Goal: Task Accomplishment & Management: Complete application form

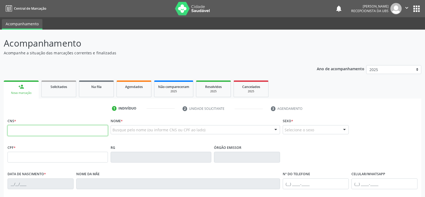
click at [44, 127] on input "text" at bounding box center [58, 130] width 100 height 11
paste input "898 0058 3172 7515"
type input "898 0058 3172 7515"
type input "151.357.544-90"
type input "[DATE]"
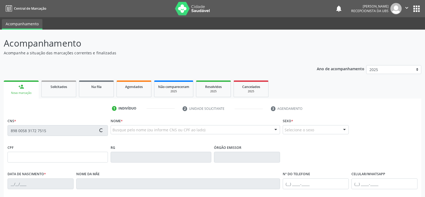
type input "[PERSON_NAME]"
type input "[PHONE_NUMBER]"
type input "880.278.995-91"
type input "47"
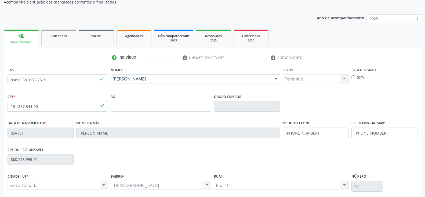
scroll to position [54, 0]
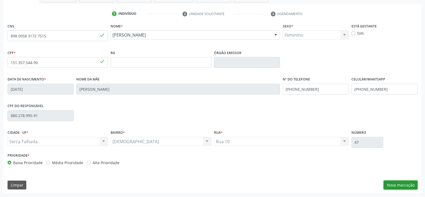
click at [393, 187] on button "Nova marcação" at bounding box center [401, 184] width 34 height 9
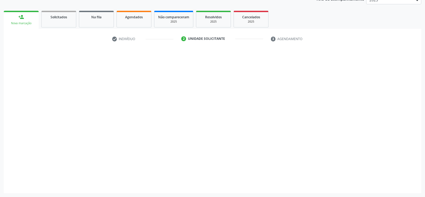
scroll to position [70, 0]
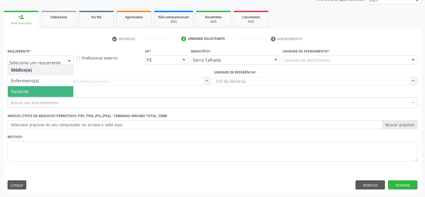
click at [27, 88] on span "Paciente" at bounding box center [19, 91] width 17 height 6
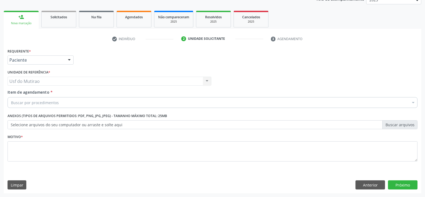
click at [11, 102] on input "Item de agendamento *" at bounding box center [11, 102] width 0 height 11
click at [11, 103] on input "Item de agendamento *" at bounding box center [11, 102] width 0 height 11
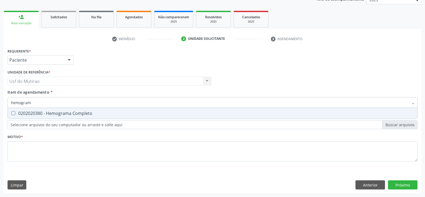
type input "hemograma"
click at [36, 111] on div "0202020380 - Hemograma Completo" at bounding box center [212, 113] width 403 height 4
checkbox Completo "true"
drag, startPoint x: 41, startPoint y: 103, endPoint x: 8, endPoint y: 101, distance: 32.5
click at [8, 101] on div "hemograma" at bounding box center [213, 102] width 410 height 11
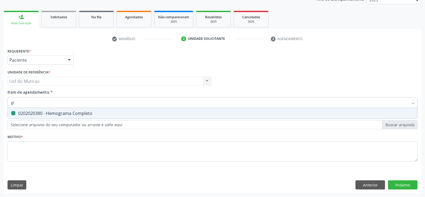
type input "gli"
checkbox Completo "false"
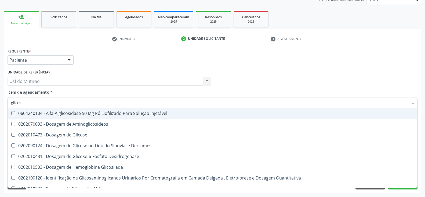
type input "glicose"
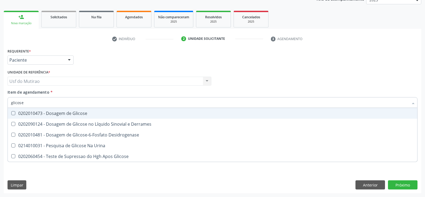
click at [63, 115] on div "0202010473 - Dosagem de Glicose" at bounding box center [212, 113] width 403 height 4
checkbox Glicose "true"
click at [63, 106] on input "glicose" at bounding box center [210, 102] width 398 height 11
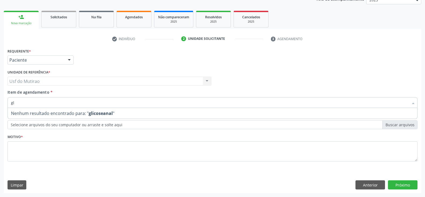
type input "g"
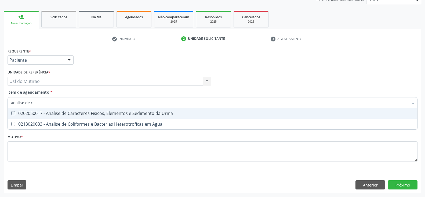
type input "analise de ca"
click at [85, 112] on div "0202050017 - Analise de Caracteres Fisicos, Elementos e Sedimento da Urina" at bounding box center [212, 113] width 403 height 4
checkbox Urina "true"
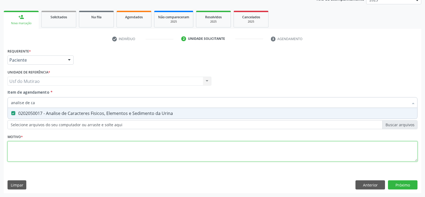
click at [50, 153] on div "Requerente * Paciente Médico(a) Enfermeiro(a) Paciente Nenhum resultado encontr…" at bounding box center [213, 108] width 410 height 122
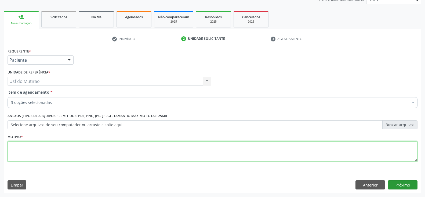
type textarea "."
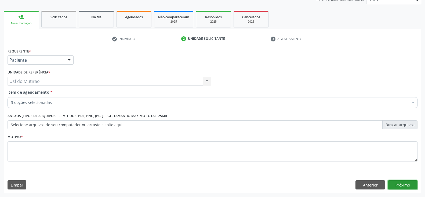
click at [410, 185] on button "Próximo" at bounding box center [403, 184] width 30 height 9
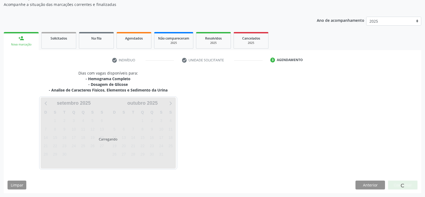
scroll to position [48, 0]
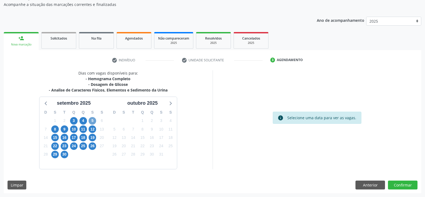
click at [93, 121] on span "5" at bounding box center [93, 121] width 8 height 8
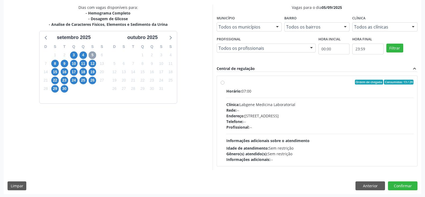
scroll to position [115, 0]
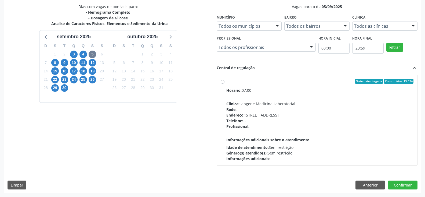
click at [252, 92] on div "Horário: 07:00" at bounding box center [319, 90] width 187 height 6
click at [224, 84] on input "Ordem de chegada Consumidos: 13 / 24 Horário: 07:00 Clínica: Labgene Medicina L…" at bounding box center [223, 81] width 4 height 5
radio input "true"
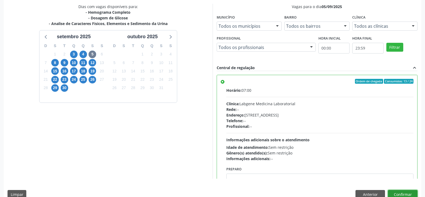
click at [394, 193] on button "Confirmar" at bounding box center [403, 194] width 30 height 9
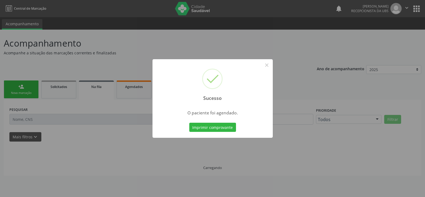
scroll to position [0, 0]
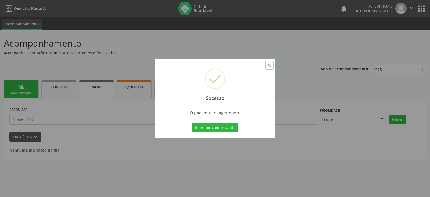
click at [267, 65] on button "×" at bounding box center [268, 64] width 9 height 9
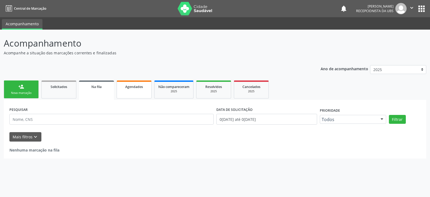
click at [147, 90] on link "Agendados" at bounding box center [134, 89] width 35 height 18
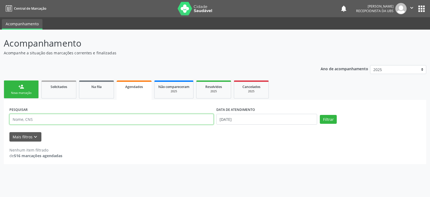
click at [34, 118] on input "text" at bounding box center [111, 119] width 204 height 11
paste input "898005831727515"
type input "898005831727515"
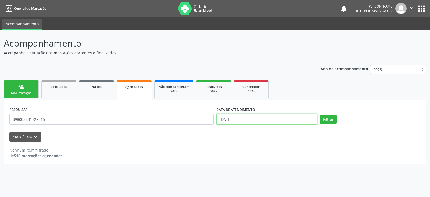
click at [281, 118] on input "[DATE]" at bounding box center [266, 119] width 101 height 11
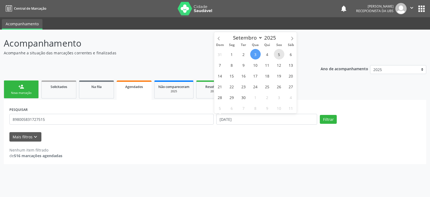
click at [280, 56] on span "5" at bounding box center [279, 54] width 10 height 10
type input "05/09/2025"
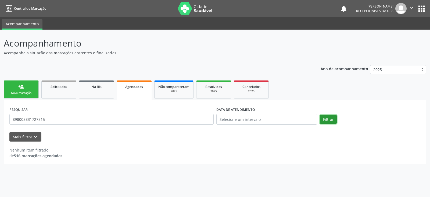
click at [321, 117] on button "Filtrar" at bounding box center [328, 119] width 17 height 9
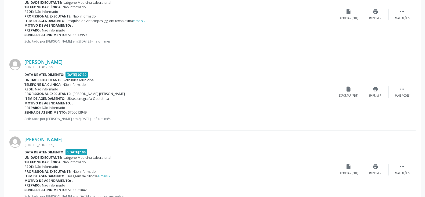
scroll to position [285, 0]
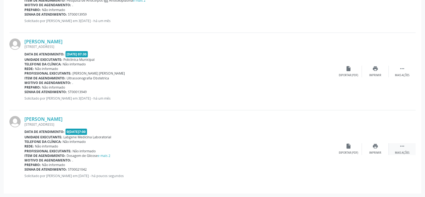
click at [403, 149] on div " Mais ações" at bounding box center [402, 149] width 27 height 12
click at [349, 147] on icon "cancel" at bounding box center [349, 146] width 6 height 6
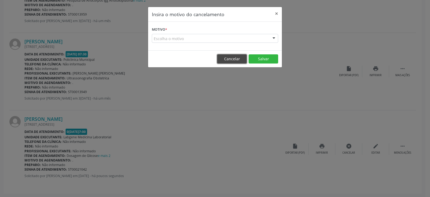
click at [226, 57] on button "Cancelar" at bounding box center [232, 58] width 30 height 9
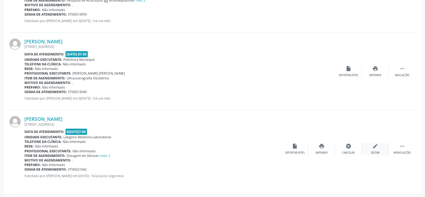
click at [377, 146] on icon "edit" at bounding box center [375, 146] width 6 height 6
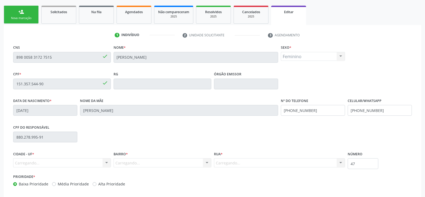
scroll to position [102, 0]
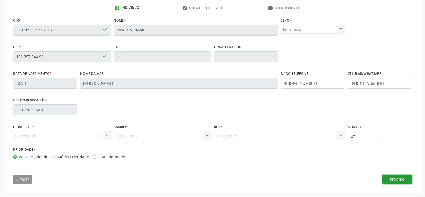
click at [404, 179] on button "Próximo" at bounding box center [397, 178] width 30 height 9
click at [394, 178] on button "Próximo" at bounding box center [397, 178] width 30 height 9
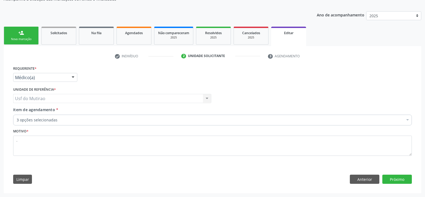
click at [68, 79] on div "Médico(a) Médico(a) Enfermeiro(a) Paciente Nenhum resultado encontrado para: " …" at bounding box center [45, 77] width 64 height 9
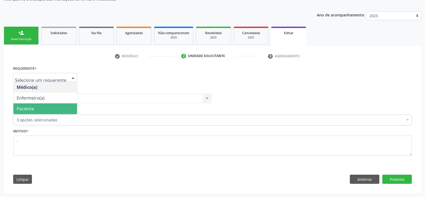
click at [47, 107] on span "Paciente" at bounding box center [45, 108] width 64 height 11
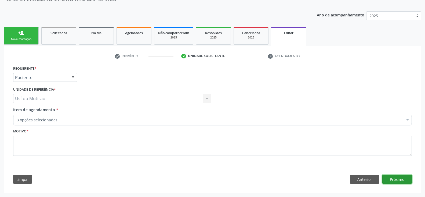
click at [401, 181] on button "Próximo" at bounding box center [397, 178] width 30 height 9
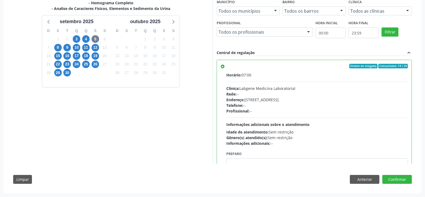
scroll to position [27, 0]
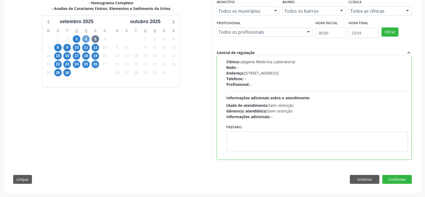
click at [85, 39] on span "4" at bounding box center [86, 39] width 8 height 8
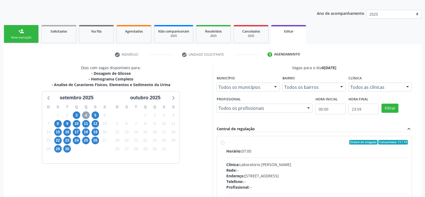
scroll to position [131, 0]
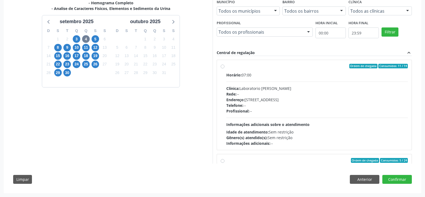
click at [244, 75] on div "Horário: 07:00" at bounding box center [317, 75] width 182 height 6
click at [224, 68] on input "Ordem de chegada Consumidos: 11 / 14 Horário: 07:00 Clínica: Laboratorio [PERSO…" at bounding box center [223, 66] width 4 height 5
radio input "true"
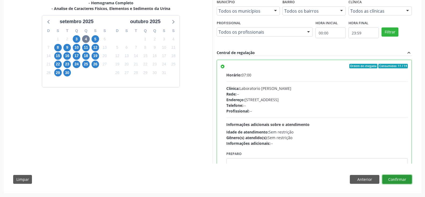
click at [385, 176] on button "Confirmar" at bounding box center [397, 179] width 30 height 9
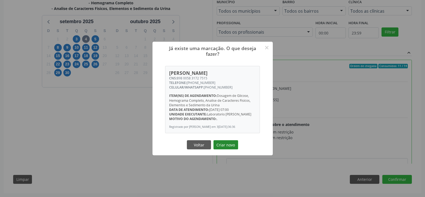
click at [220, 146] on button "Criar novo" at bounding box center [225, 144] width 25 height 9
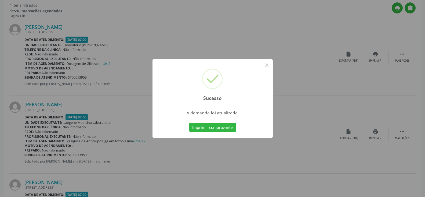
scroll to position [0, 0]
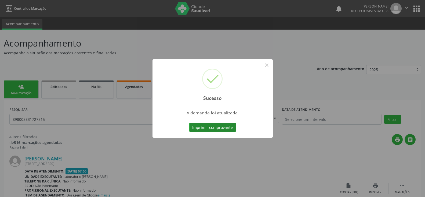
click at [219, 127] on button "Imprimir comprovante" at bounding box center [212, 126] width 47 height 9
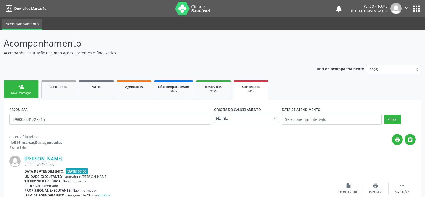
click at [20, 95] on link "person_add Nova marcação" at bounding box center [21, 89] width 35 height 18
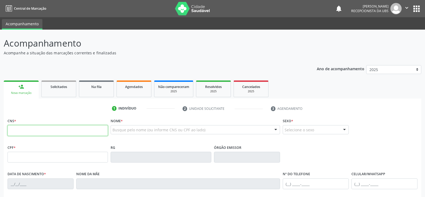
click at [91, 129] on input "text" at bounding box center [58, 130] width 100 height 11
paste input "898 0058 3172 7515"
type input "898 0058 3172 7515"
type input "151.357.544-90"
type input "[DATE]"
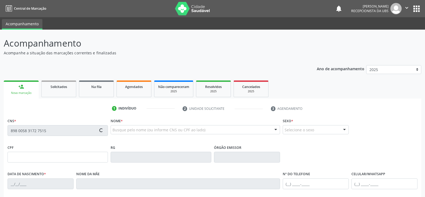
type input "[PERSON_NAME]"
type input "[PHONE_NUMBER]"
type input "880.278.995-91"
type input "47"
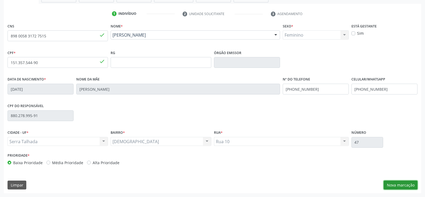
click at [407, 185] on button "Nova marcação" at bounding box center [401, 184] width 34 height 9
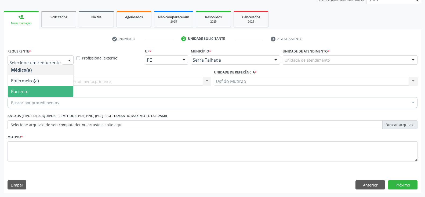
click at [30, 89] on span "Paciente" at bounding box center [41, 91] width 66 height 11
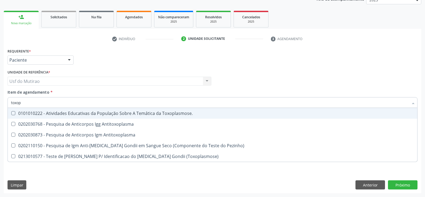
type input "toxopl"
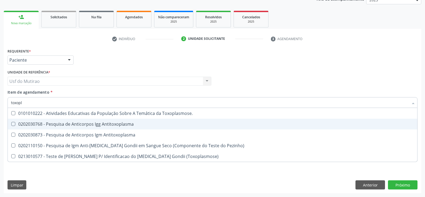
click at [60, 123] on div "0202030768 - Pesquisa de Anticorpos Igg Antitoxoplasma" at bounding box center [212, 124] width 403 height 4
checkbox Antitoxoplasma "true"
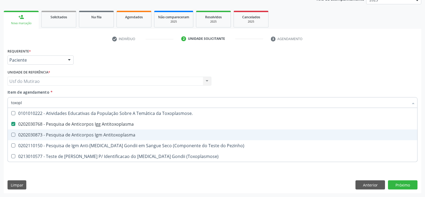
click at [60, 135] on div "0202030873 - Pesquisa de Anticorpos Igm Antitoxoplasma" at bounding box center [212, 134] width 403 height 4
checkbox Antitoxoplasma "true"
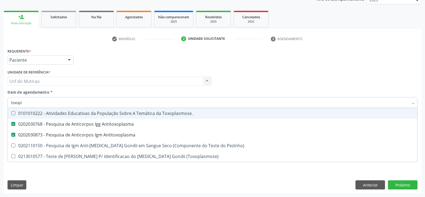
drag, startPoint x: 64, startPoint y: 103, endPoint x: 0, endPoint y: 101, distance: 64.2
click at [0, 101] on div "Acompanhamento Acompanhe a situação das marcações correntes e finalizadas Relat…" at bounding box center [212, 78] width 425 height 237
type input "cult"
checkbox Antitoxoplasma "false"
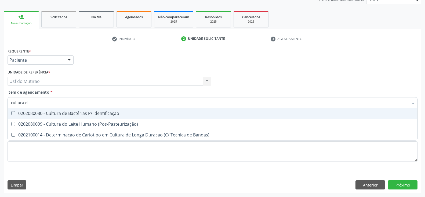
type input "cultura de"
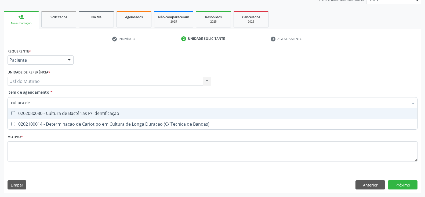
click at [67, 114] on div "0202080080 - Cultura de Bactérias P/ Identificação" at bounding box center [212, 113] width 403 height 4
checkbox Identificação "true"
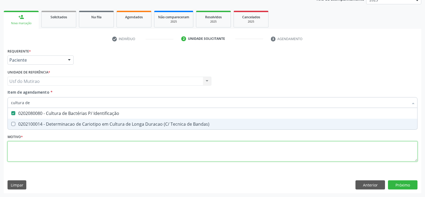
click at [66, 149] on div "Requerente * Paciente Médico(a) Enfermeiro(a) Paciente Nenhum resultado encontr…" at bounding box center [213, 108] width 410 height 122
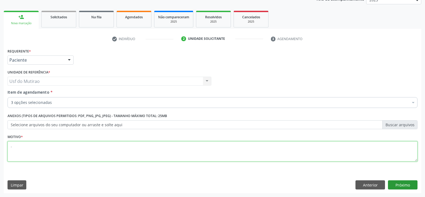
type textarea "."
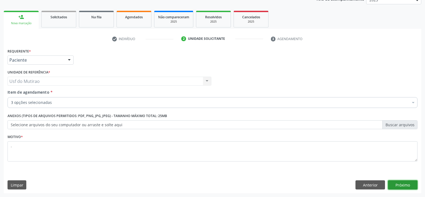
click at [401, 181] on button "Próximo" at bounding box center [403, 184] width 30 height 9
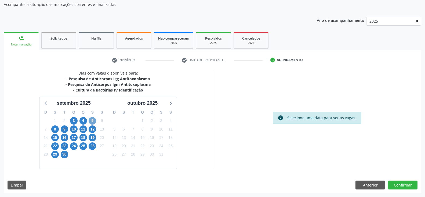
click at [90, 121] on span "5" at bounding box center [93, 121] width 8 height 8
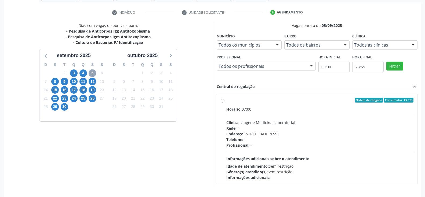
scroll to position [102, 0]
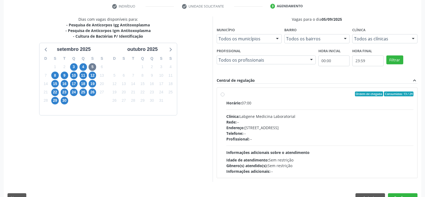
click at [259, 124] on div "Rede: --" at bounding box center [319, 122] width 187 height 6
click at [224, 96] on input "Ordem de chegada Consumidos: 13 / 24 Horário: 07:00 Clínica: Labgene Medicina L…" at bounding box center [223, 93] width 4 height 5
radio input "true"
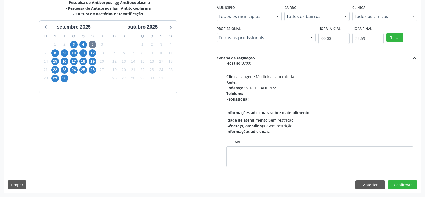
scroll to position [27, 0]
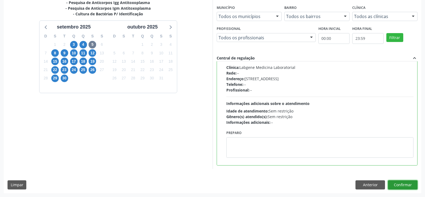
click at [396, 182] on button "Confirmar" at bounding box center [403, 184] width 30 height 9
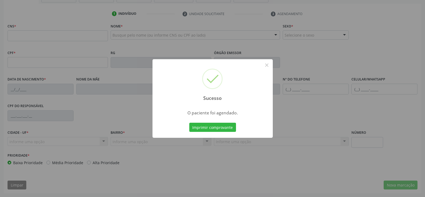
scroll to position [95, 0]
click at [209, 127] on button "Imprimir comprovante" at bounding box center [212, 126] width 47 height 9
